Goal: Transaction & Acquisition: Purchase product/service

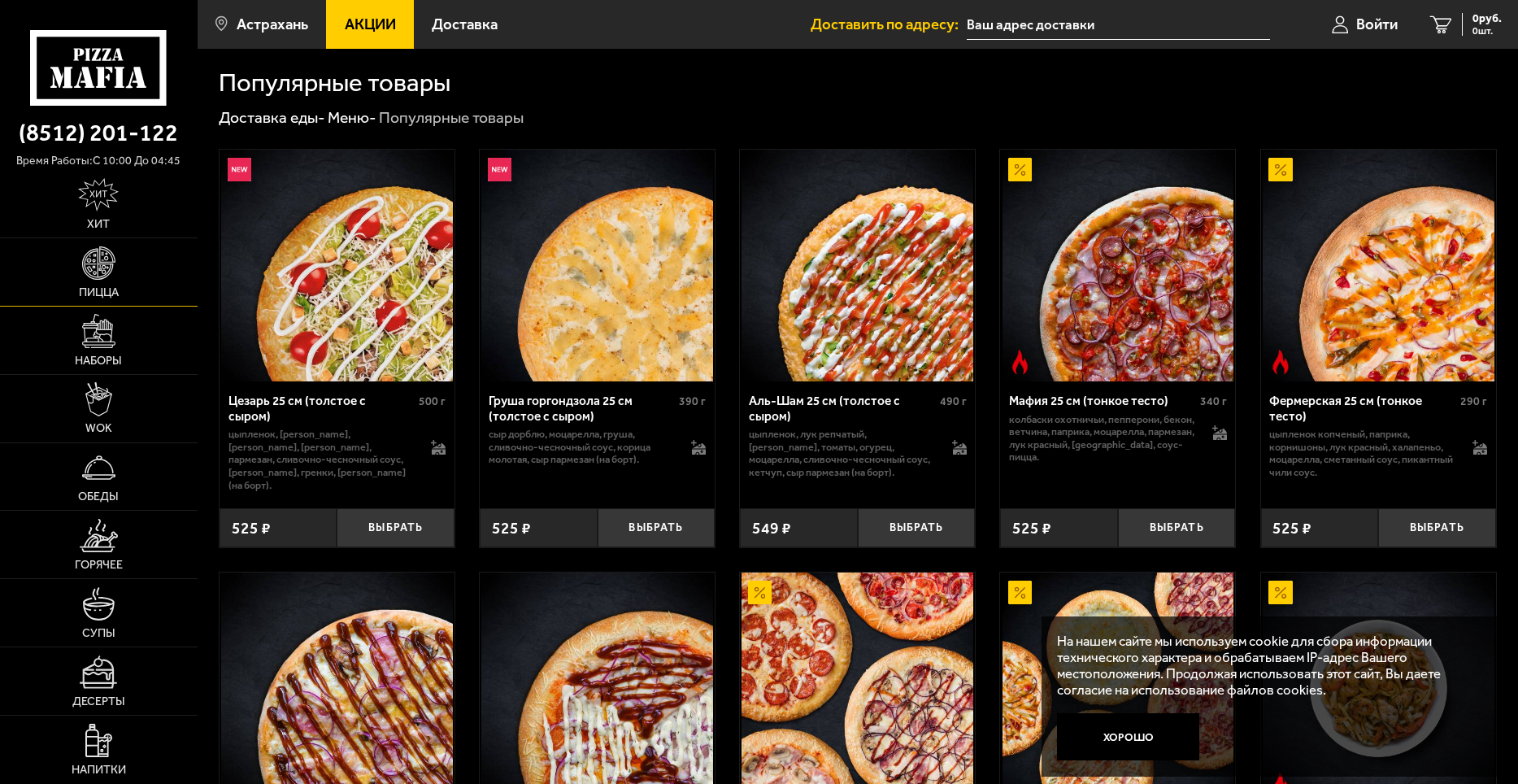
click at [80, 262] on link "Пицца" at bounding box center [98, 272] width 198 height 67
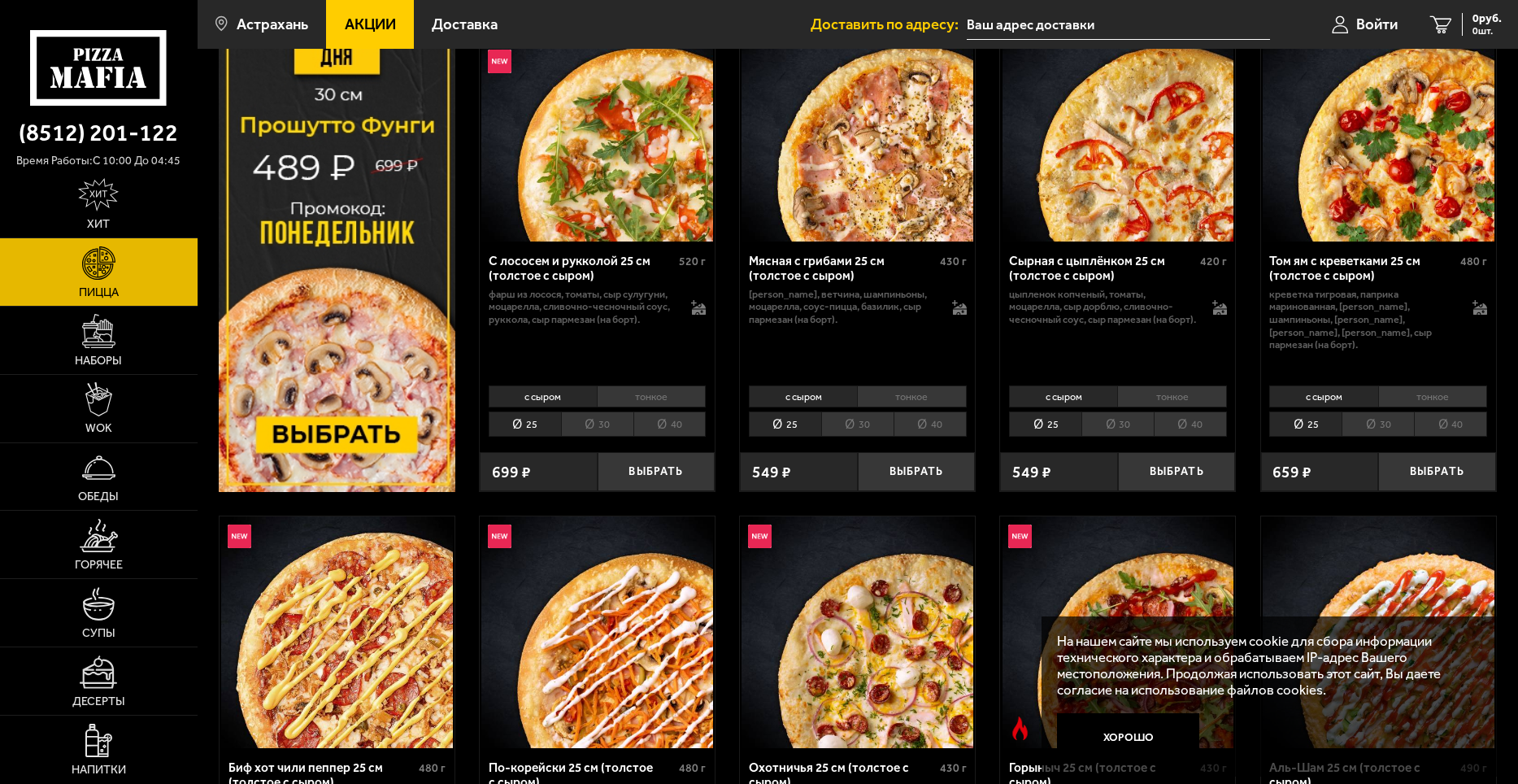
scroll to position [325, 0]
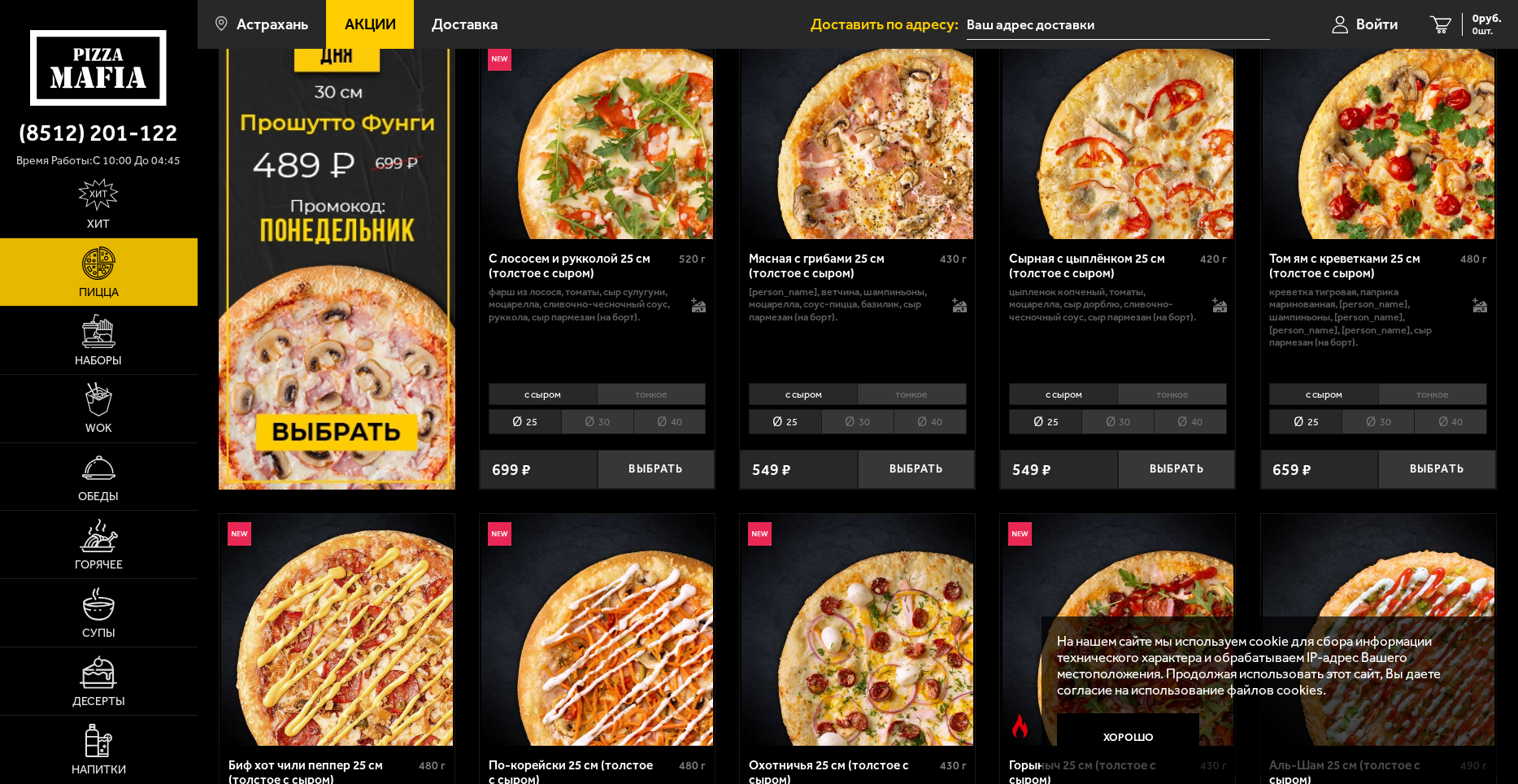
click at [586, 422] on li "30" at bounding box center [597, 422] width 72 height 25
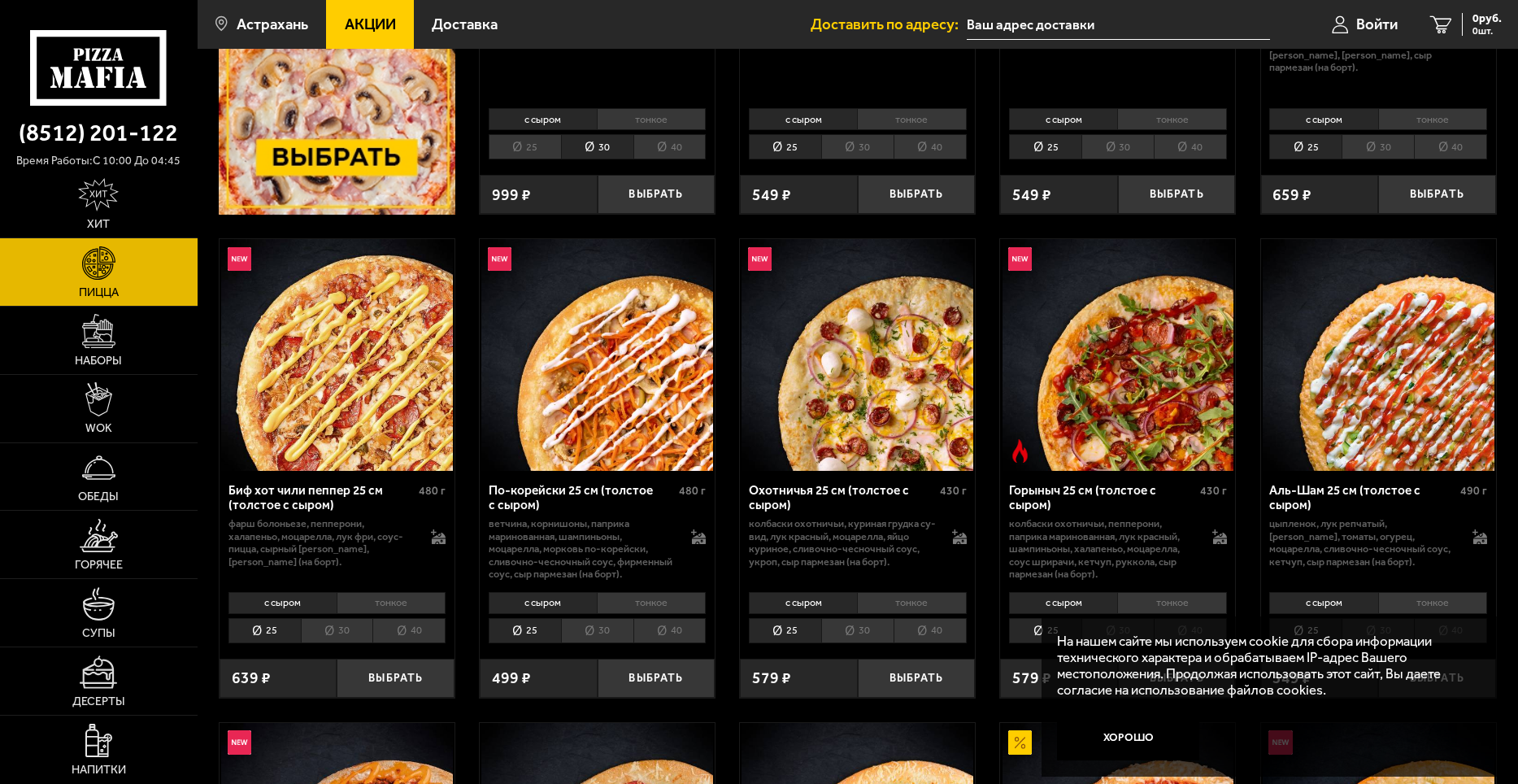
scroll to position [650, 0]
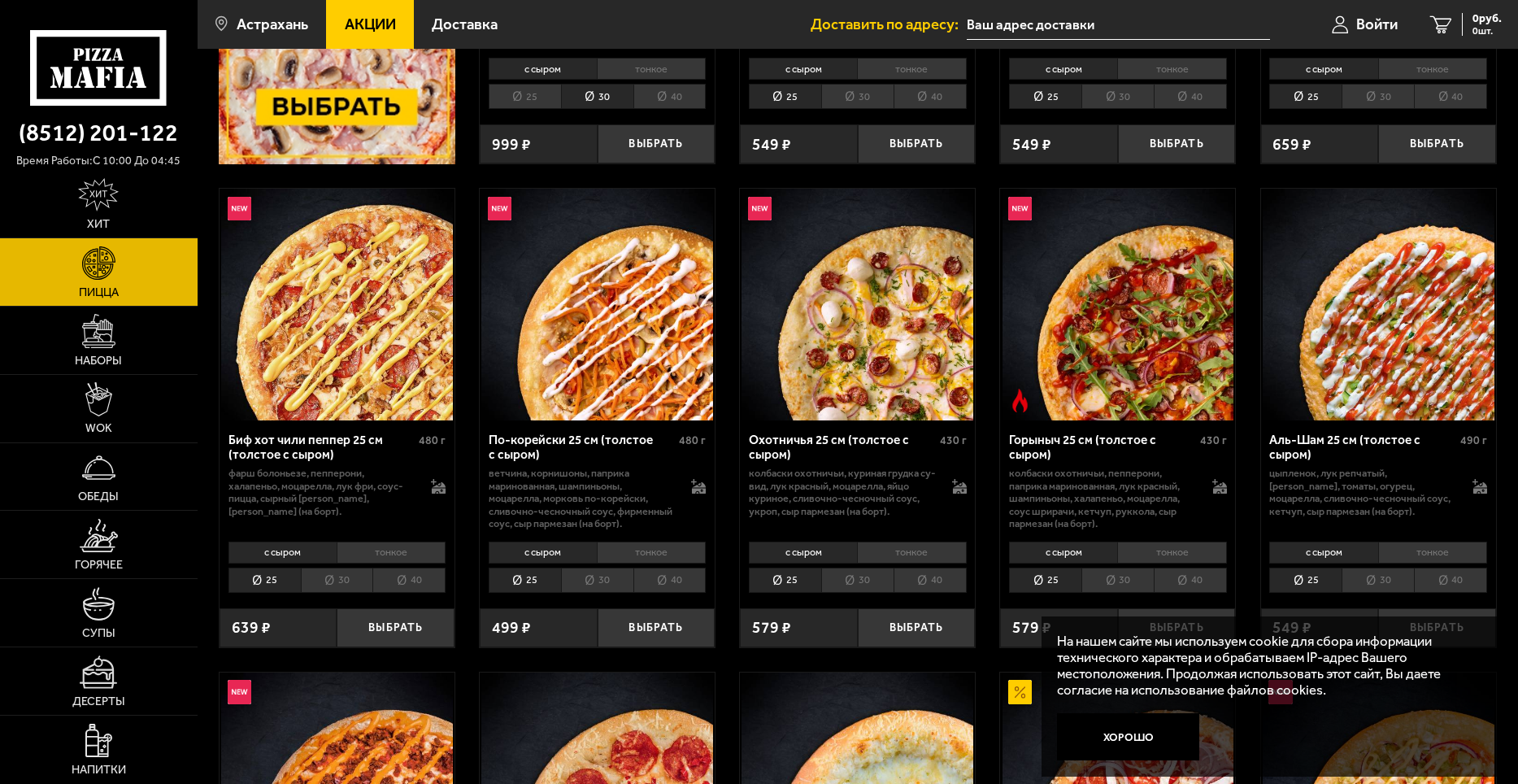
click at [344, 578] on li "30" at bounding box center [336, 580] width 72 height 25
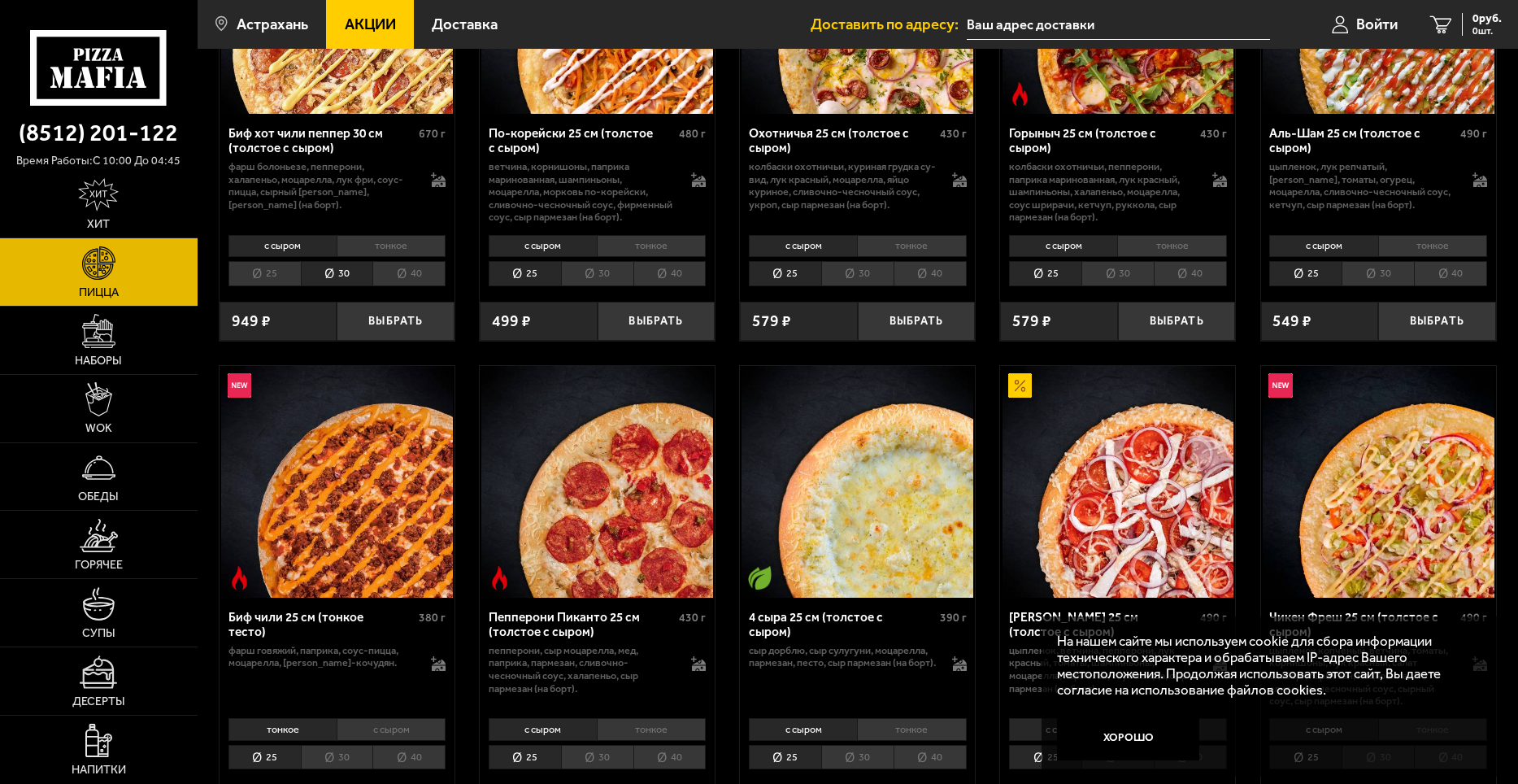
scroll to position [1138, 0]
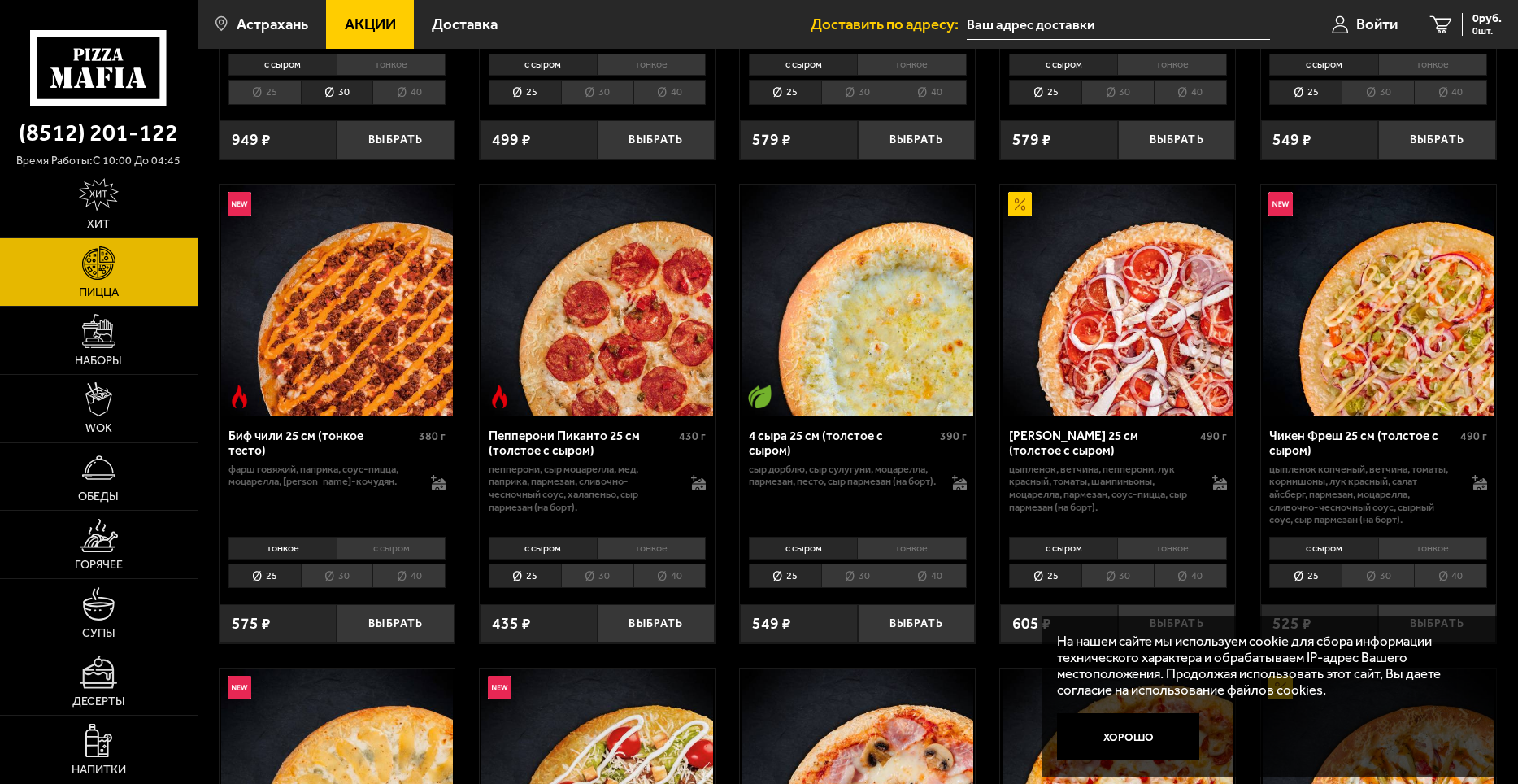
click at [863, 575] on li "30" at bounding box center [857, 575] width 72 height 25
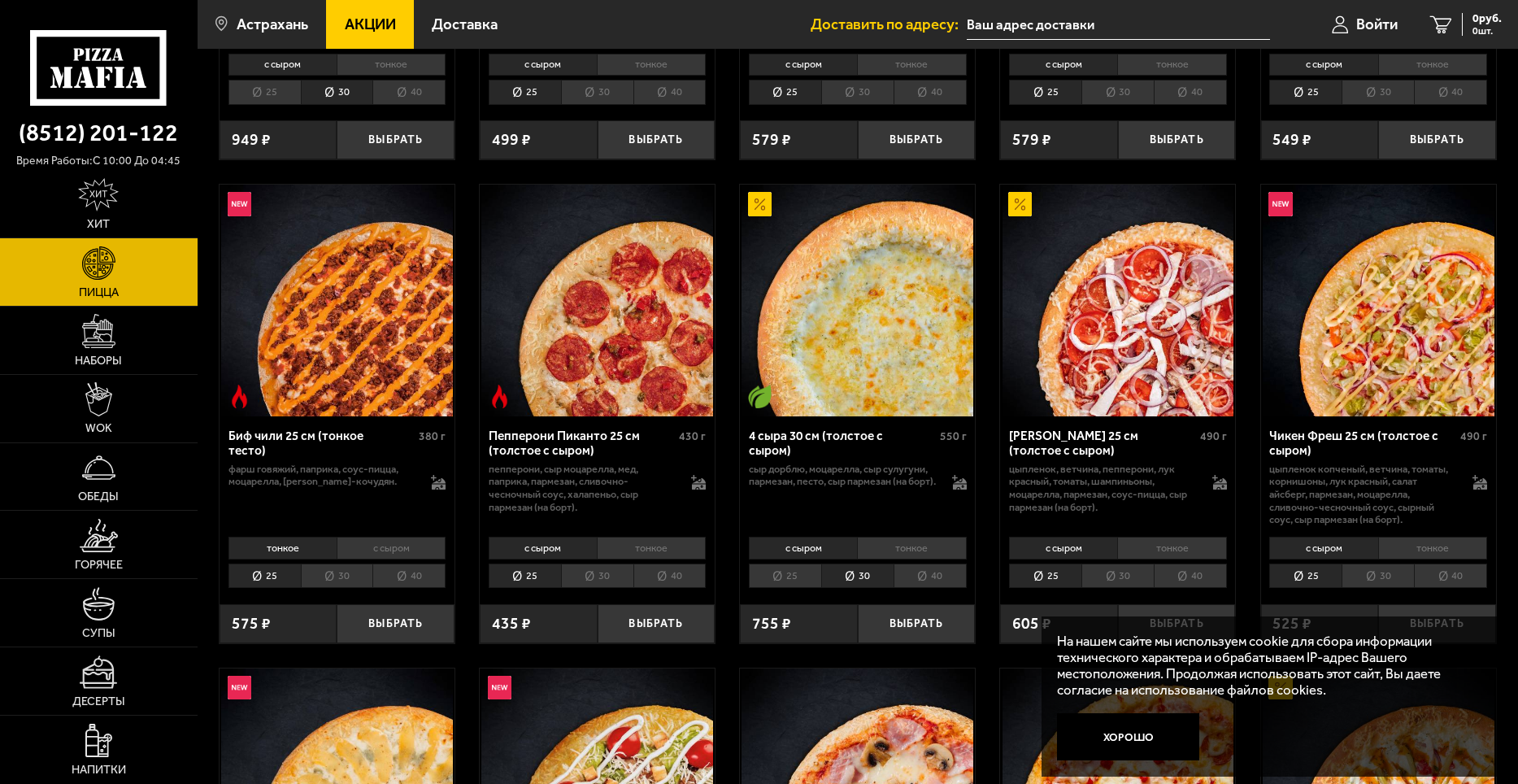
click at [588, 582] on li "30" at bounding box center [597, 575] width 72 height 25
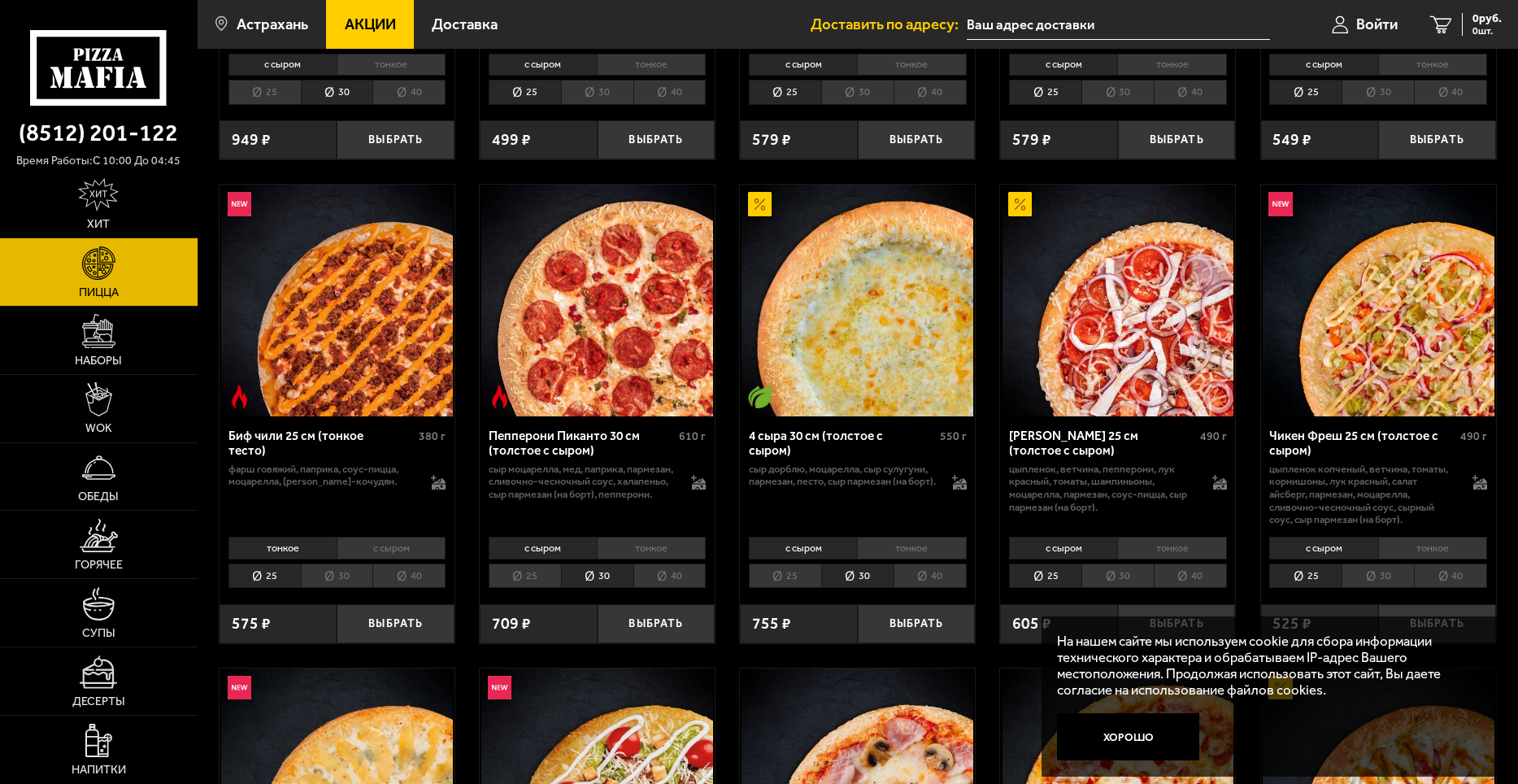
click at [324, 574] on li "30" at bounding box center [336, 575] width 72 height 25
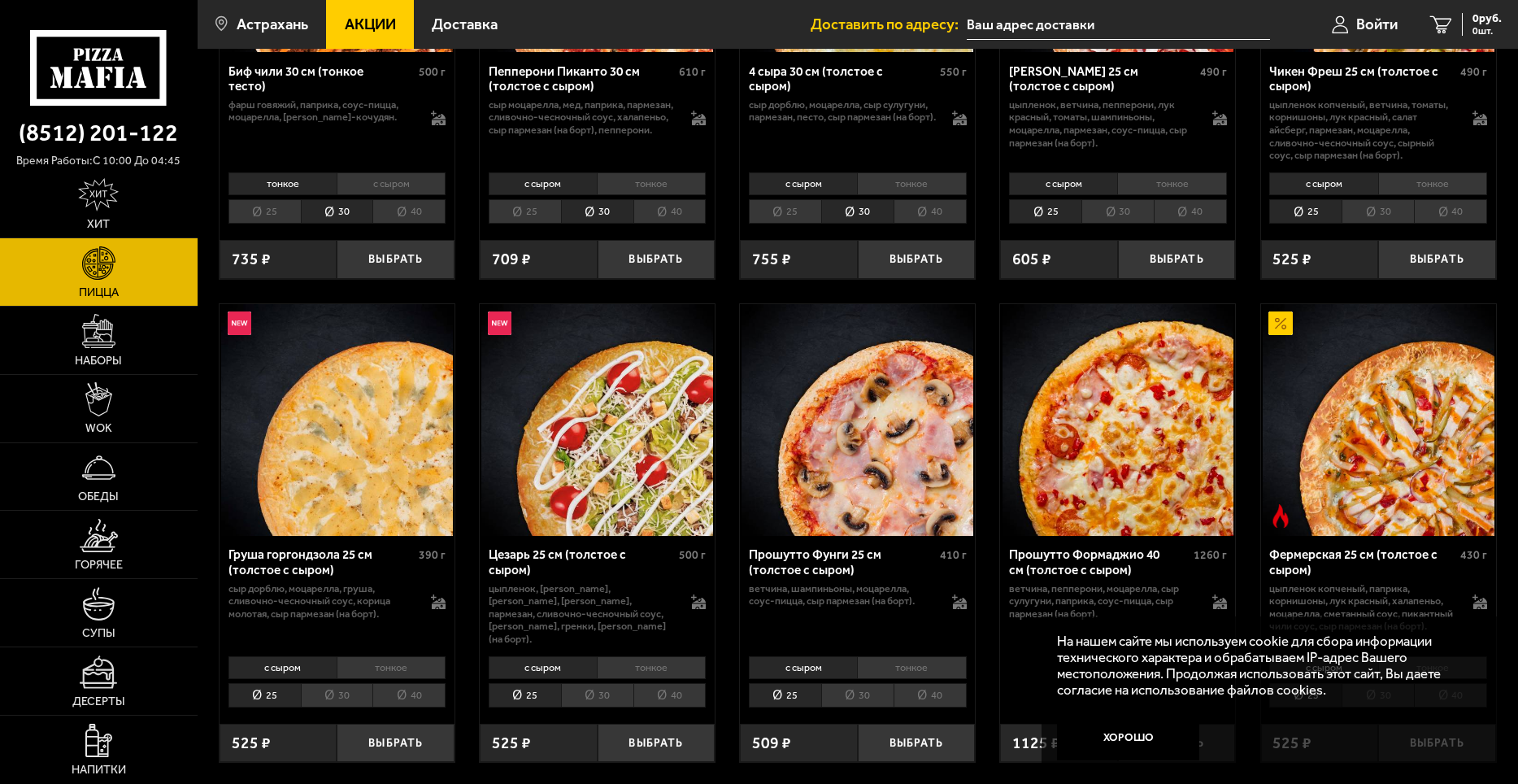
scroll to position [1545, 0]
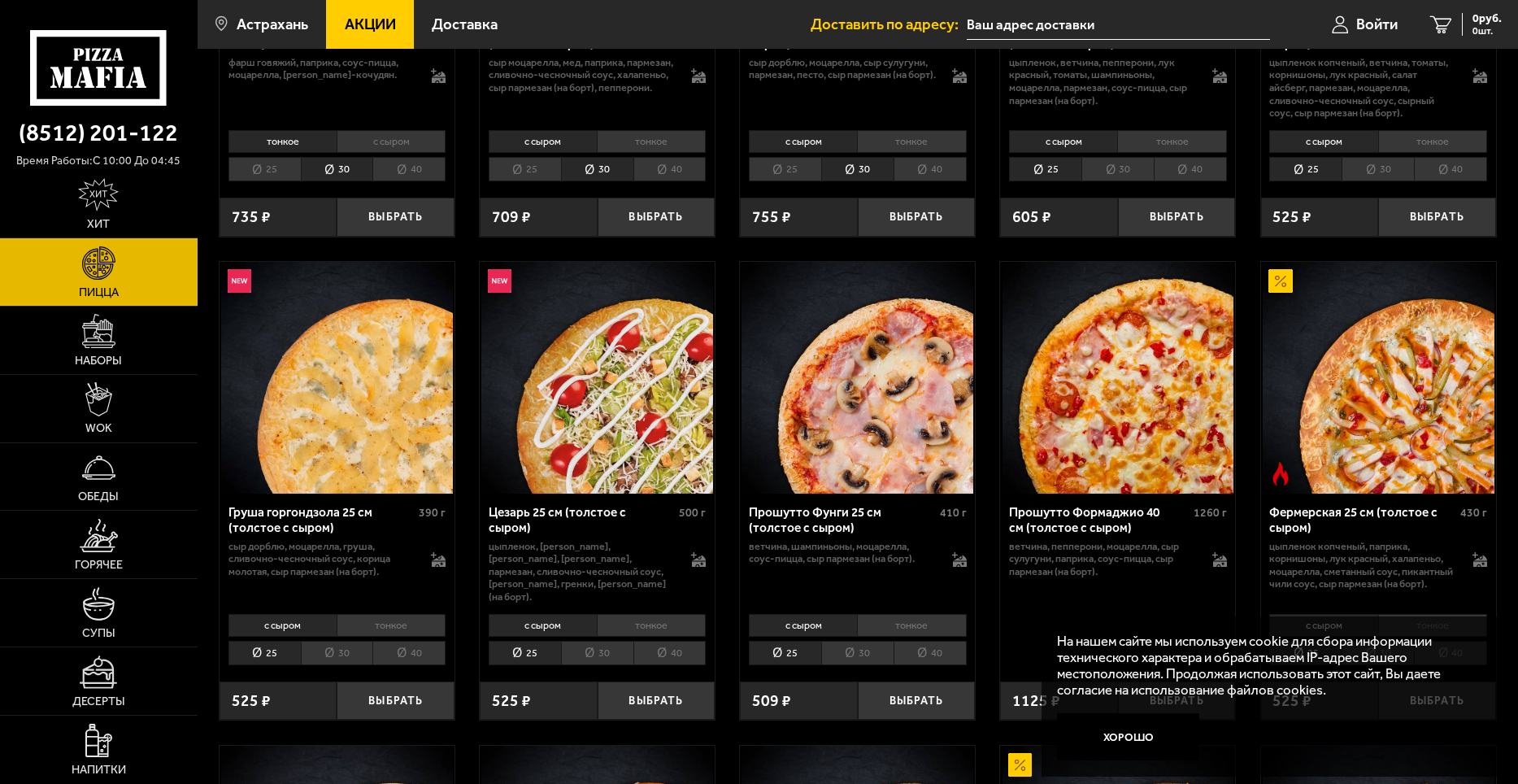
click at [856, 657] on li "30" at bounding box center [857, 653] width 72 height 25
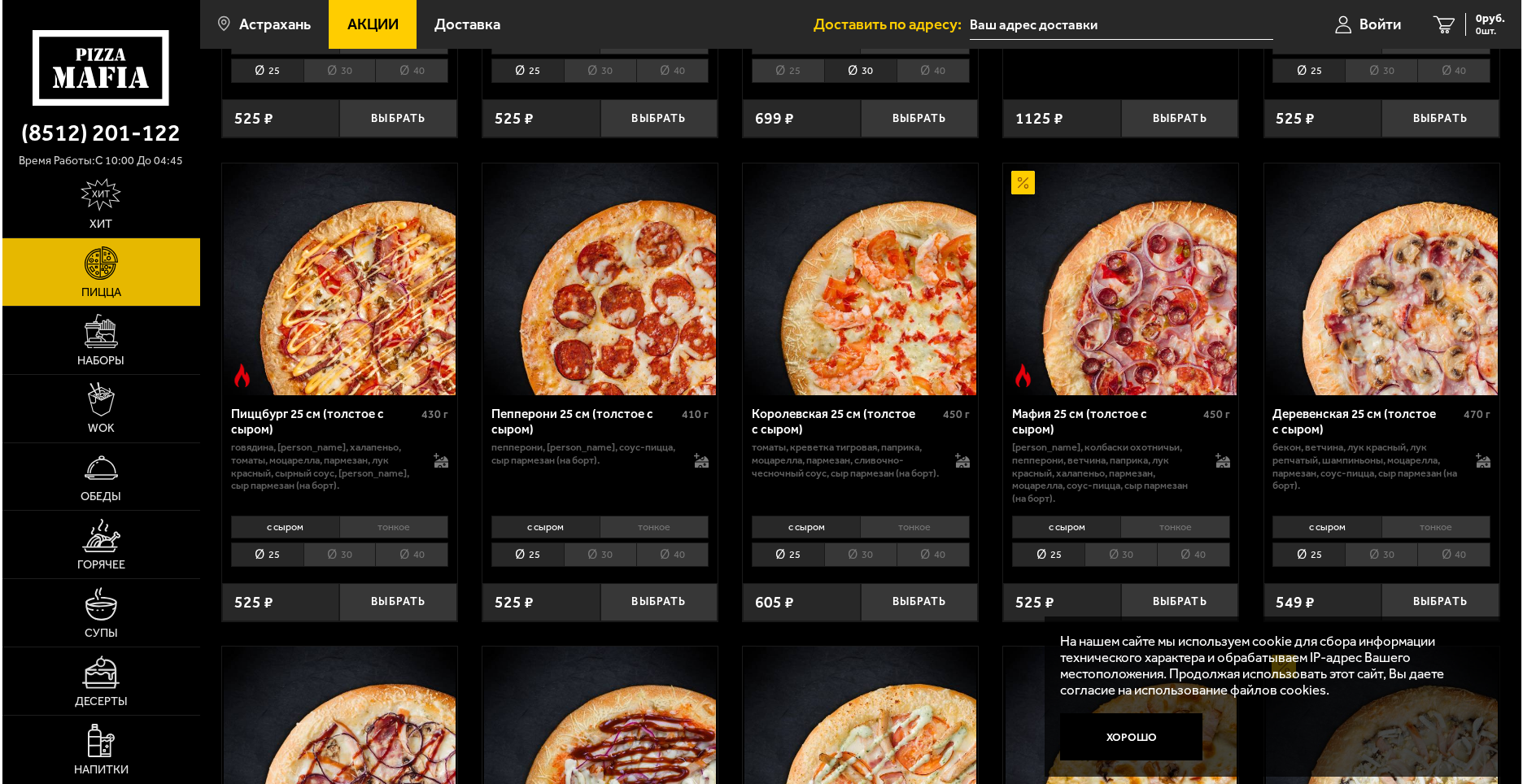
scroll to position [2195, 0]
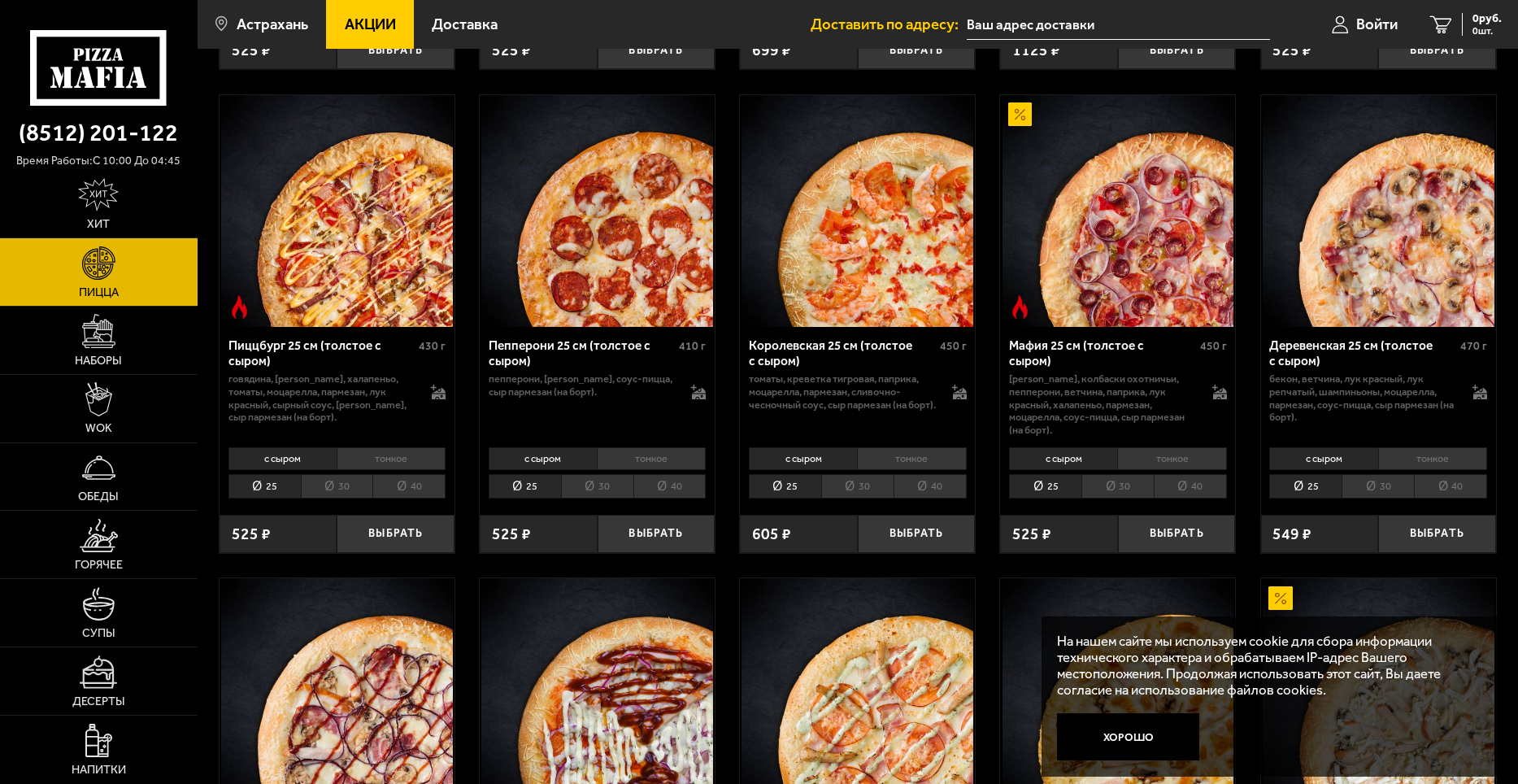
click at [857, 483] on li "30" at bounding box center [857, 486] width 72 height 25
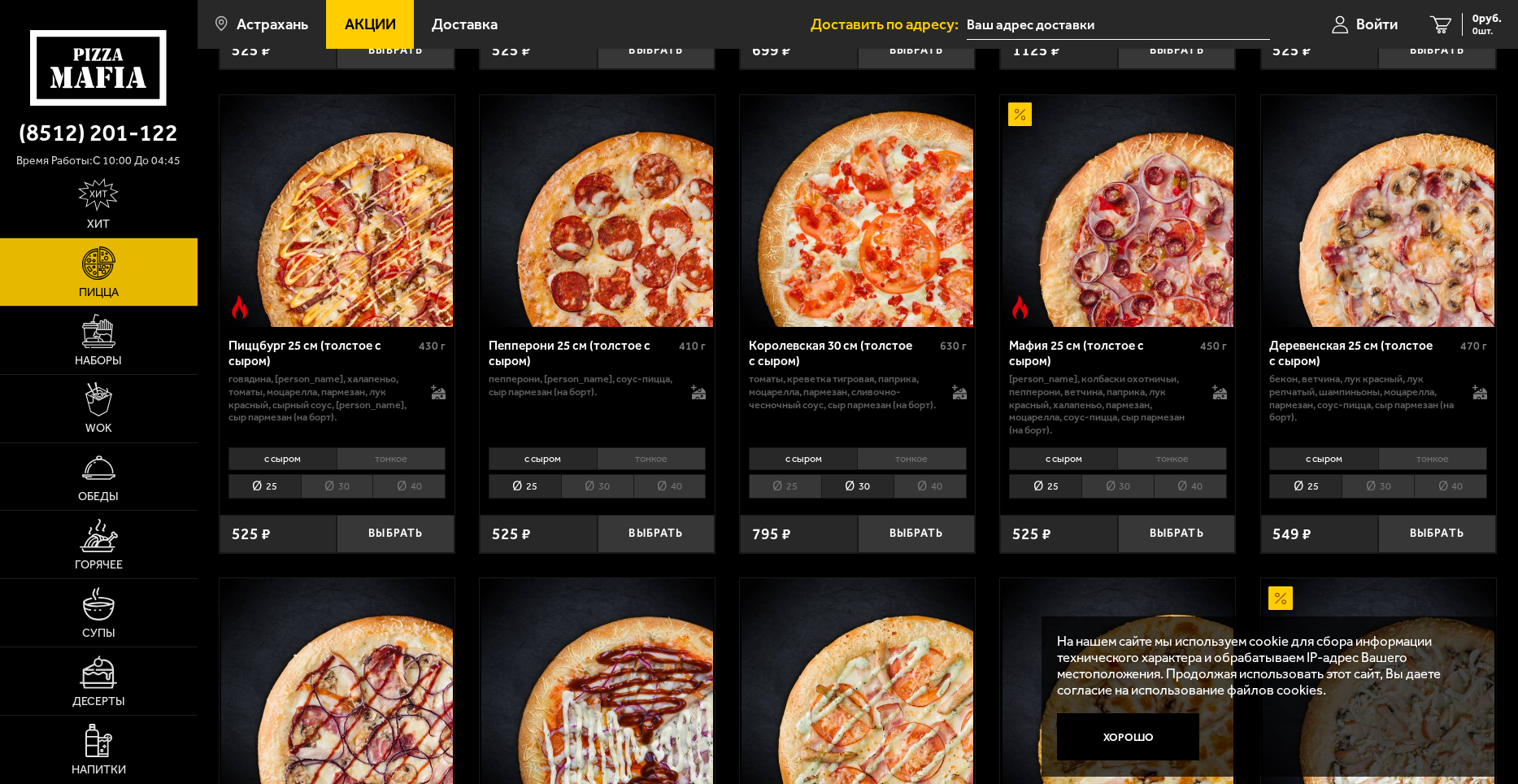
click at [590, 484] on li "30" at bounding box center [597, 486] width 72 height 25
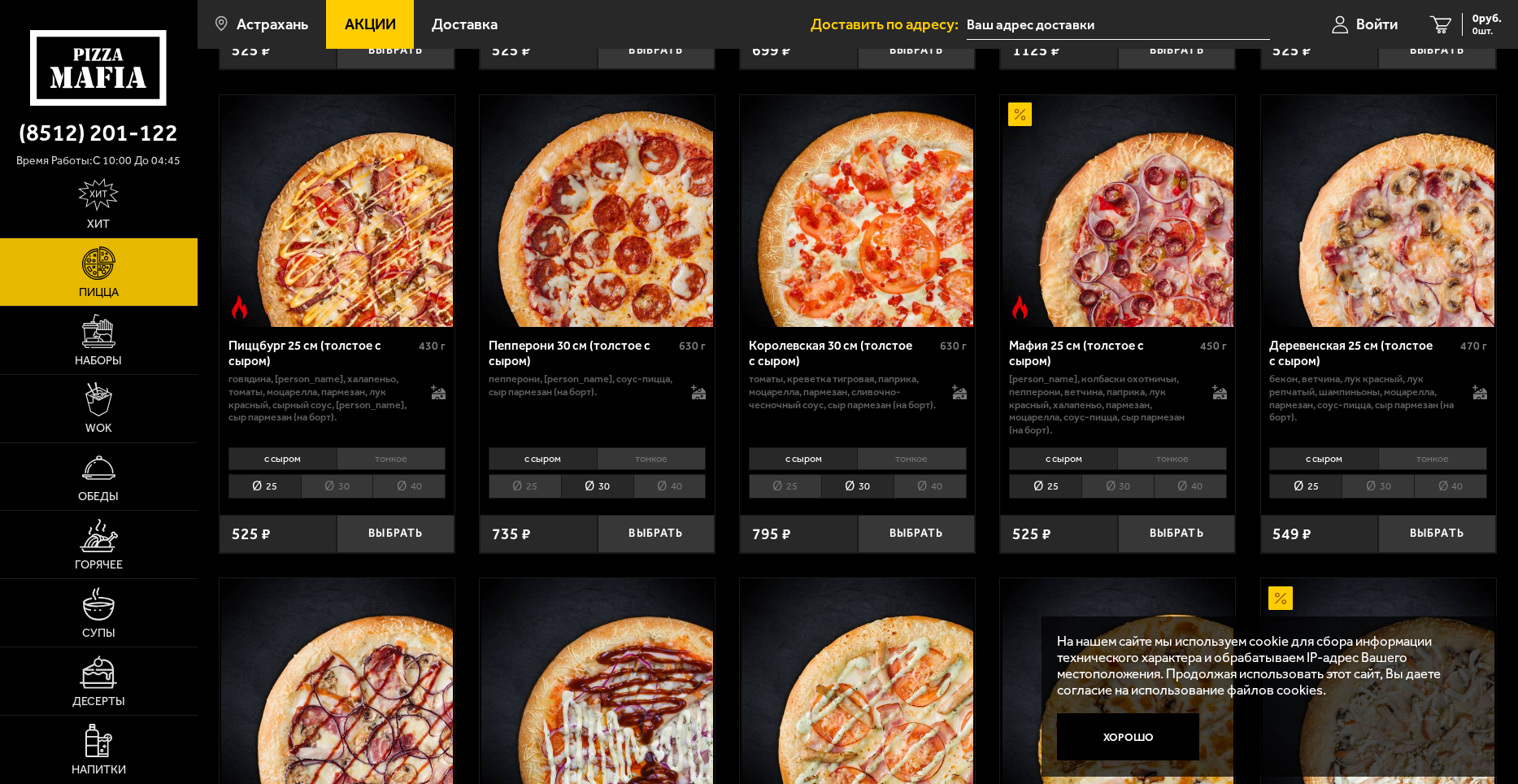
click at [332, 474] on li "30" at bounding box center [336, 486] width 72 height 25
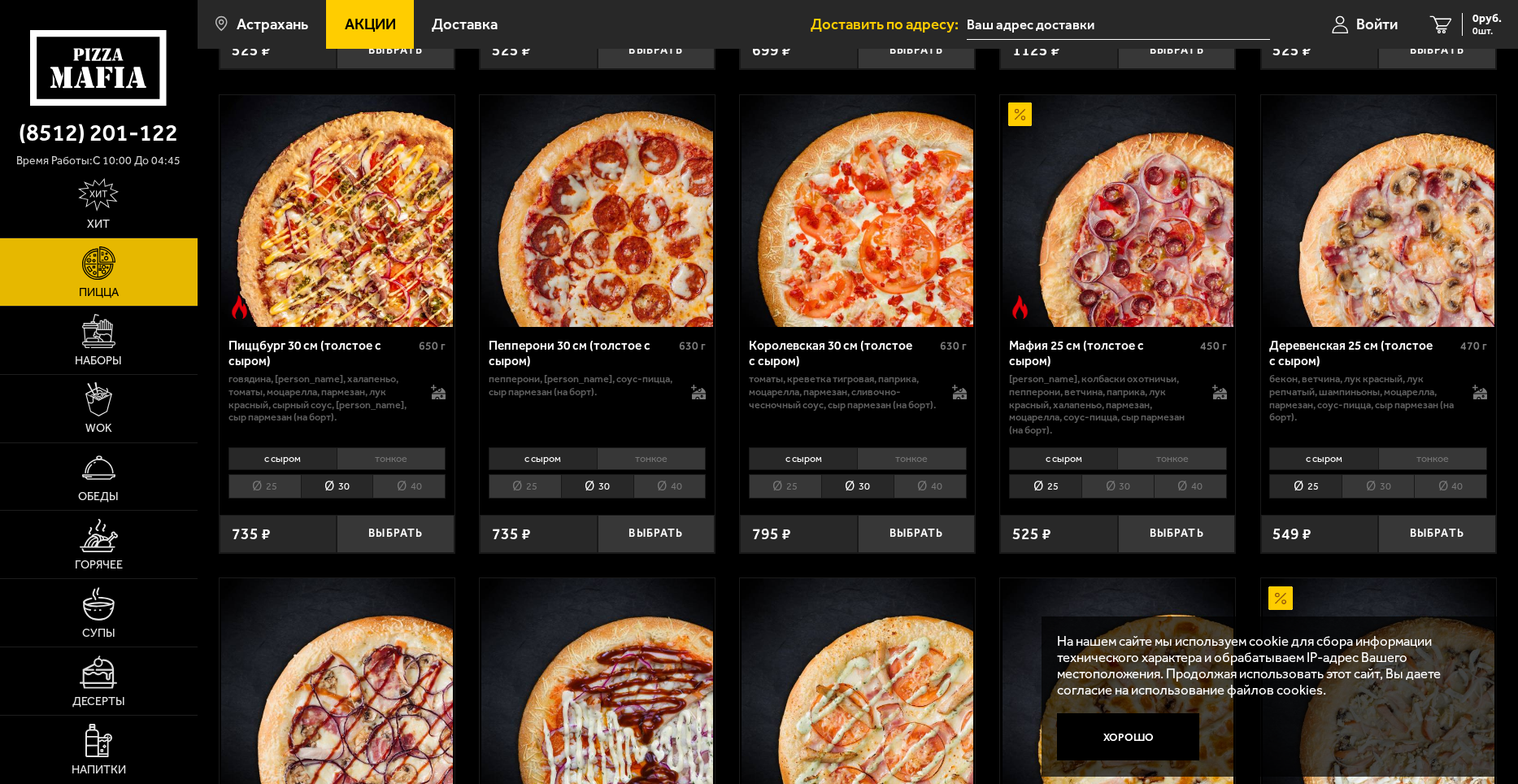
click at [1125, 489] on li "30" at bounding box center [1117, 486] width 72 height 25
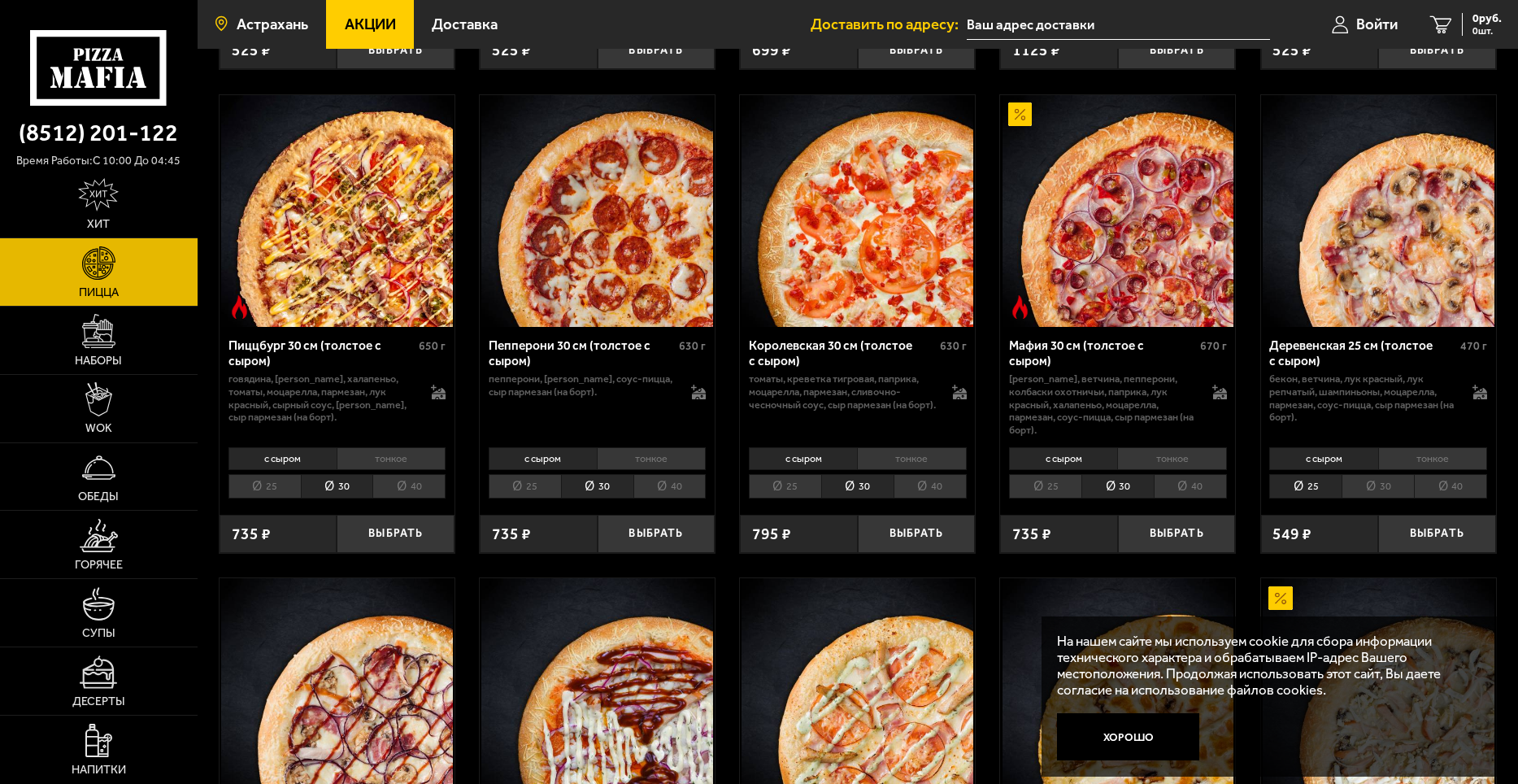
click at [275, 15] on link "Астрахань" at bounding box center [261, 24] width 128 height 49
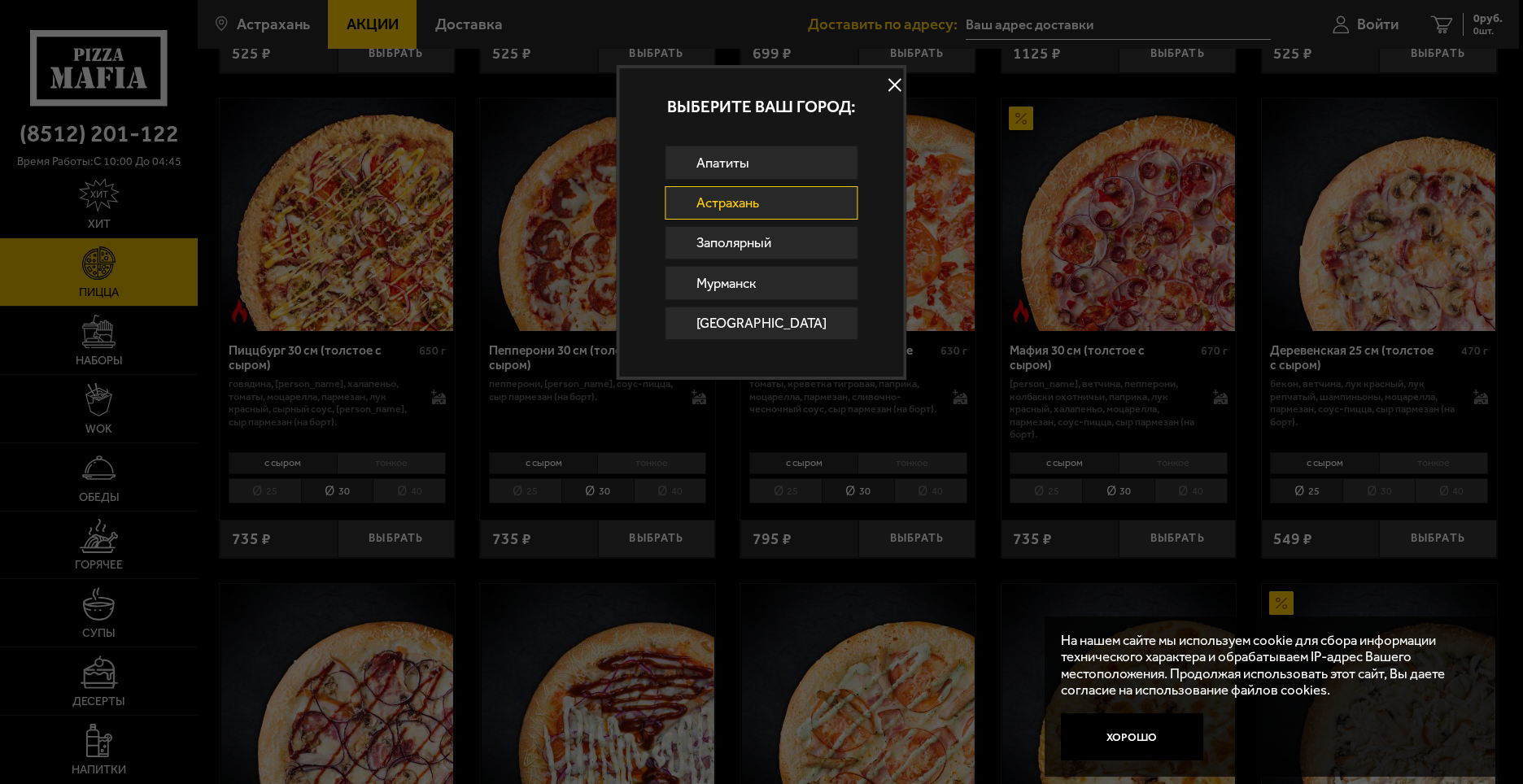
click at [809, 103] on p "Выберите ваш город:" at bounding box center [760, 107] width 284 height 17
